Goal: Task Accomplishment & Management: Manage account settings

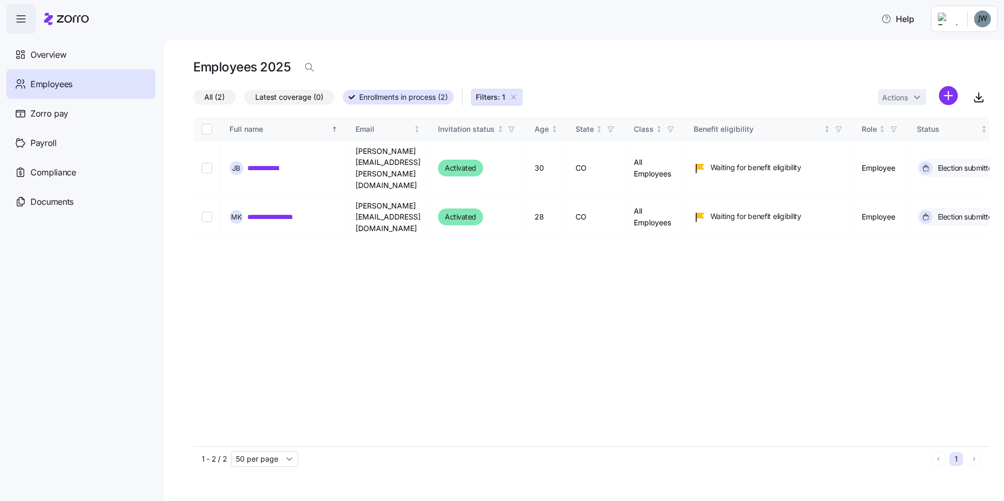
click at [976, 25] on html "**********" at bounding box center [502, 247] width 1004 height 494
click at [953, 104] on div "Log out" at bounding box center [940, 107] width 41 height 12
